Goal: Information Seeking & Learning: Check status

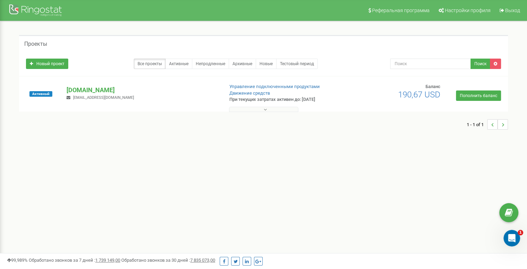
click at [262, 109] on button at bounding box center [263, 109] width 69 height 5
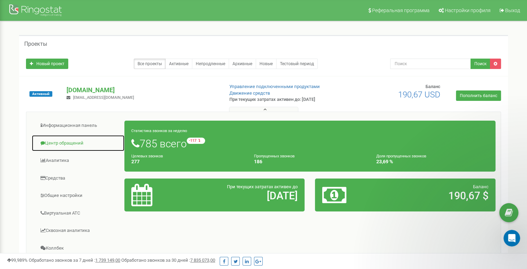
click at [72, 140] on link "Центр обращений" at bounding box center [78, 143] width 93 height 17
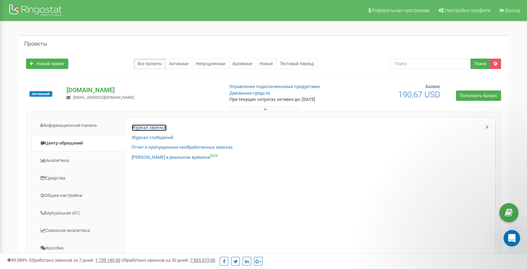
click at [161, 128] on link "Журнал звонков" at bounding box center [149, 127] width 35 height 7
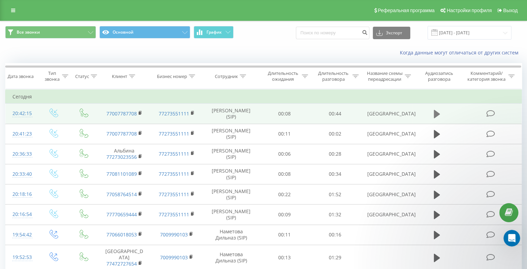
click at [436, 110] on icon at bounding box center [437, 114] width 6 height 10
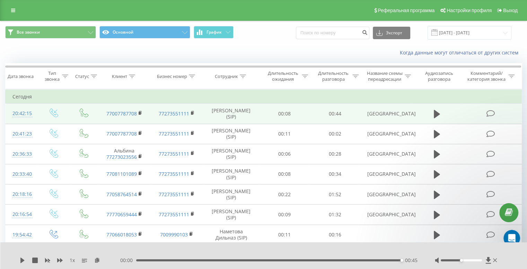
click at [524, 35] on div "Все звонки Основной График Экспорт .csv .xls .xlsx 19.08.2025 - 19.09.2025" at bounding box center [263, 33] width 526 height 14
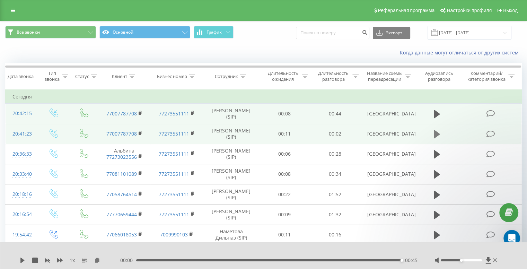
click at [436, 135] on icon at bounding box center [437, 134] width 6 height 8
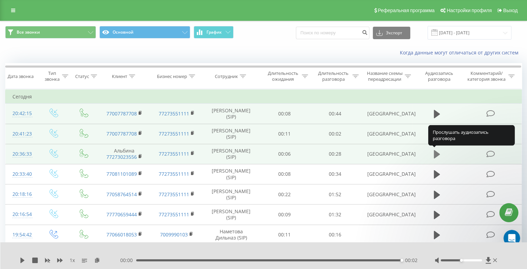
click at [433, 152] on button at bounding box center [437, 154] width 10 height 10
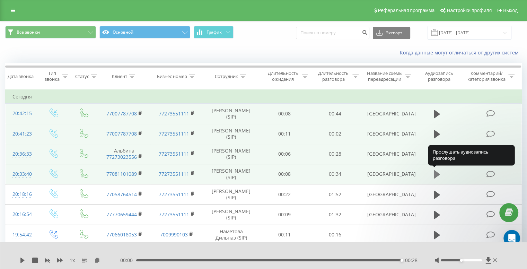
click at [436, 172] on icon at bounding box center [437, 174] width 6 height 8
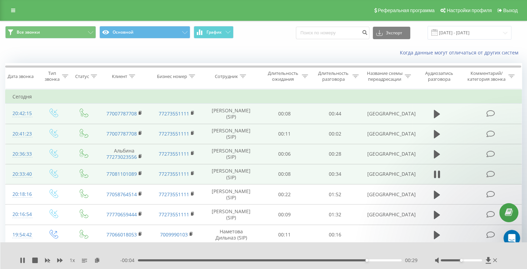
click at [24, 257] on div "1 x" at bounding box center [70, 260] width 100 height 7
click at [22, 260] on icon at bounding box center [23, 260] width 6 height 6
click at [495, 259] on icon at bounding box center [495, 260] width 4 height 4
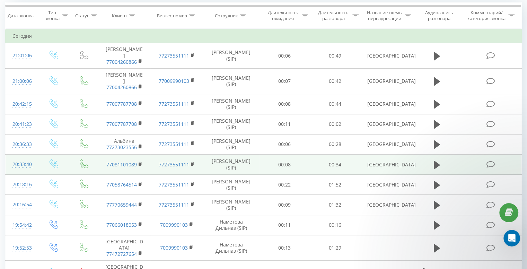
scroll to position [69, 0]
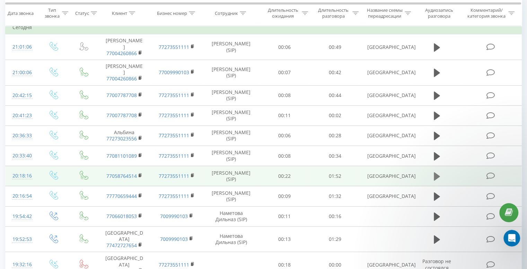
click at [436, 178] on icon at bounding box center [437, 176] width 6 height 8
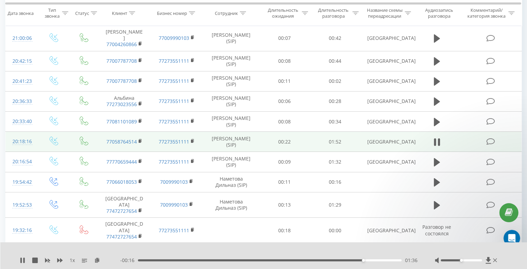
scroll to position [104, 0]
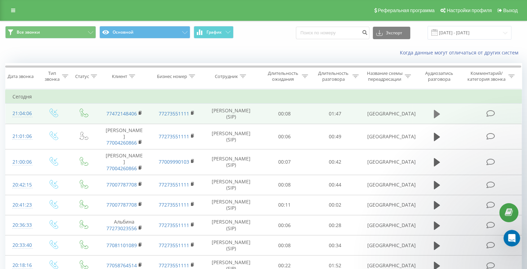
click at [437, 113] on icon at bounding box center [437, 114] width 6 height 8
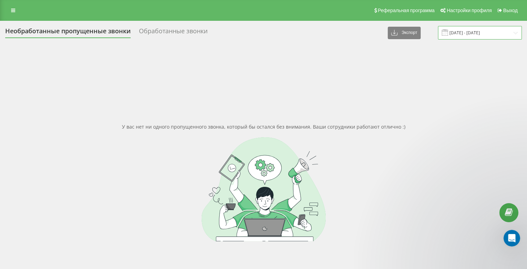
click at [475, 33] on input "[DATE] - [DATE]" at bounding box center [480, 33] width 84 height 14
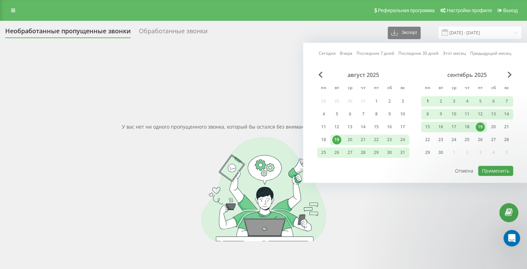
click at [427, 99] on div "1" at bounding box center [427, 101] width 9 height 9
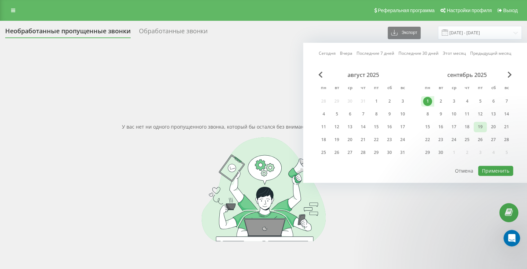
click at [479, 126] on div "19" at bounding box center [479, 126] width 9 height 9
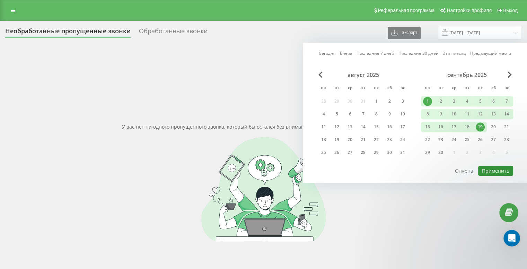
click at [500, 173] on button "Применить" at bounding box center [495, 171] width 35 height 10
type input "[DATE] - [DATE]"
